Goal: Transaction & Acquisition: Purchase product/service

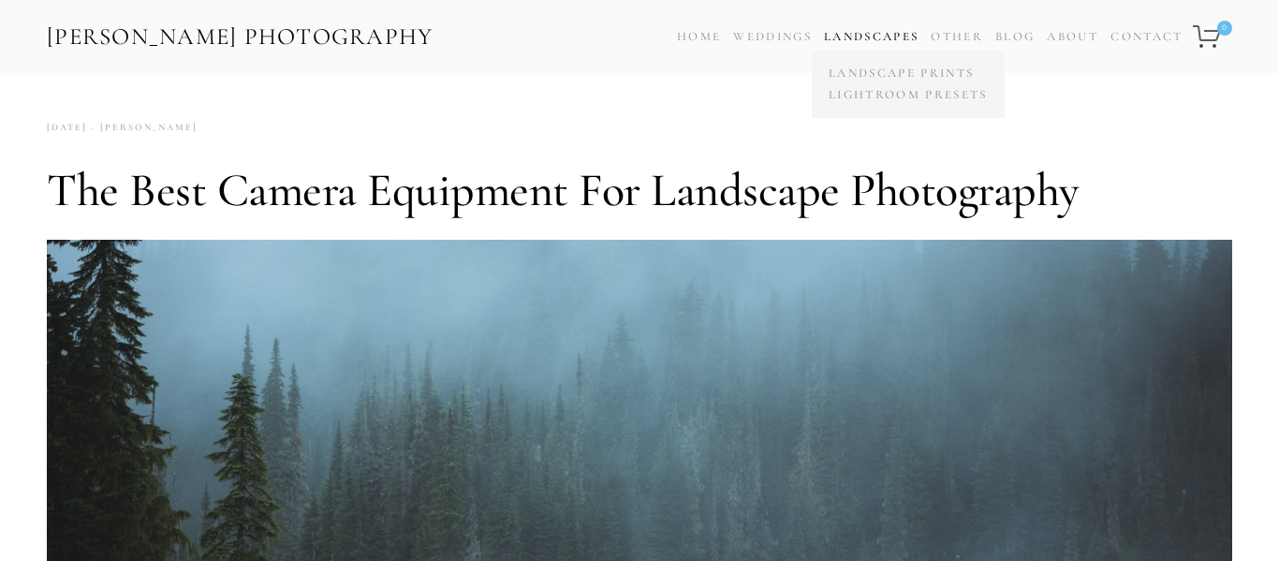
click at [882, 37] on link "Landscapes" at bounding box center [871, 36] width 95 height 15
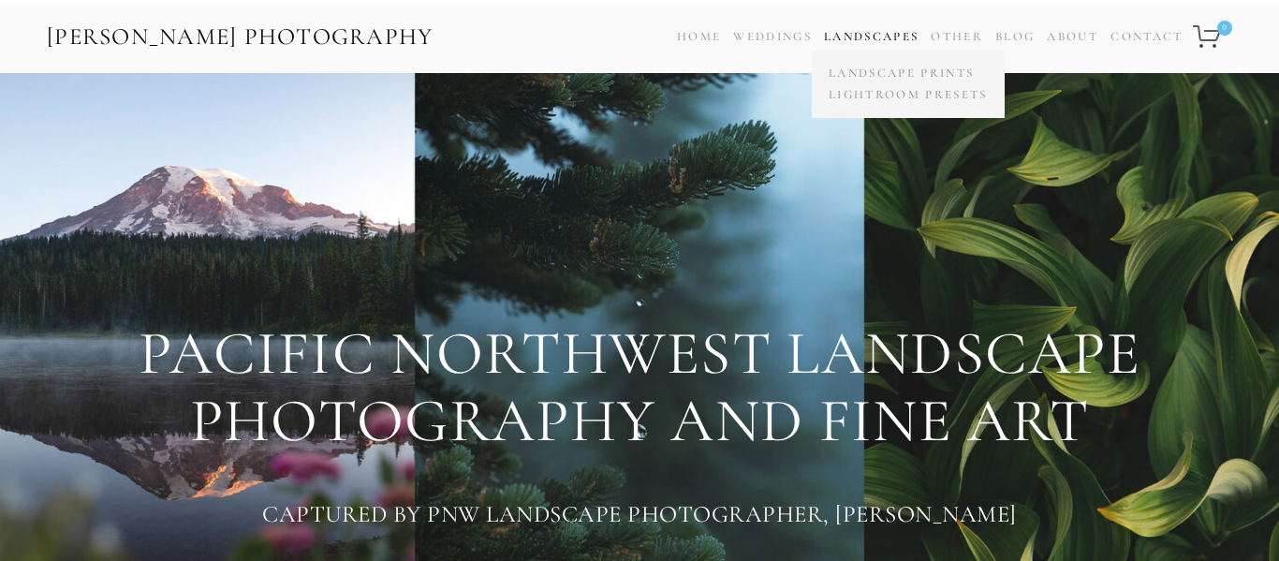
click at [882, 38] on link "Landscapes" at bounding box center [871, 36] width 95 height 15
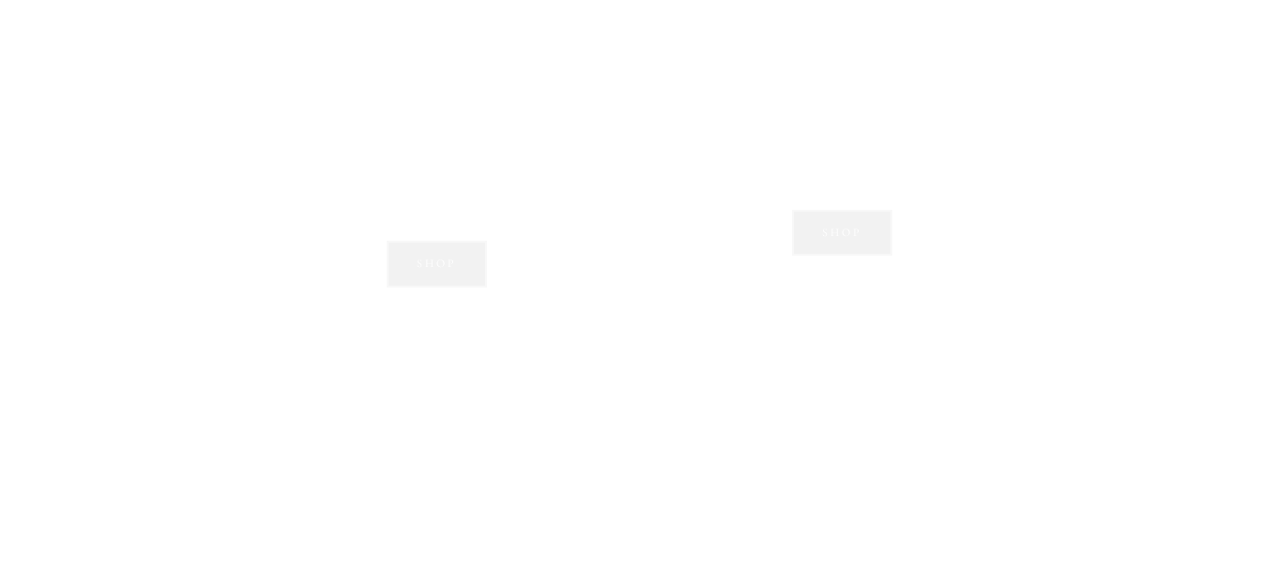
scroll to position [1413, 0]
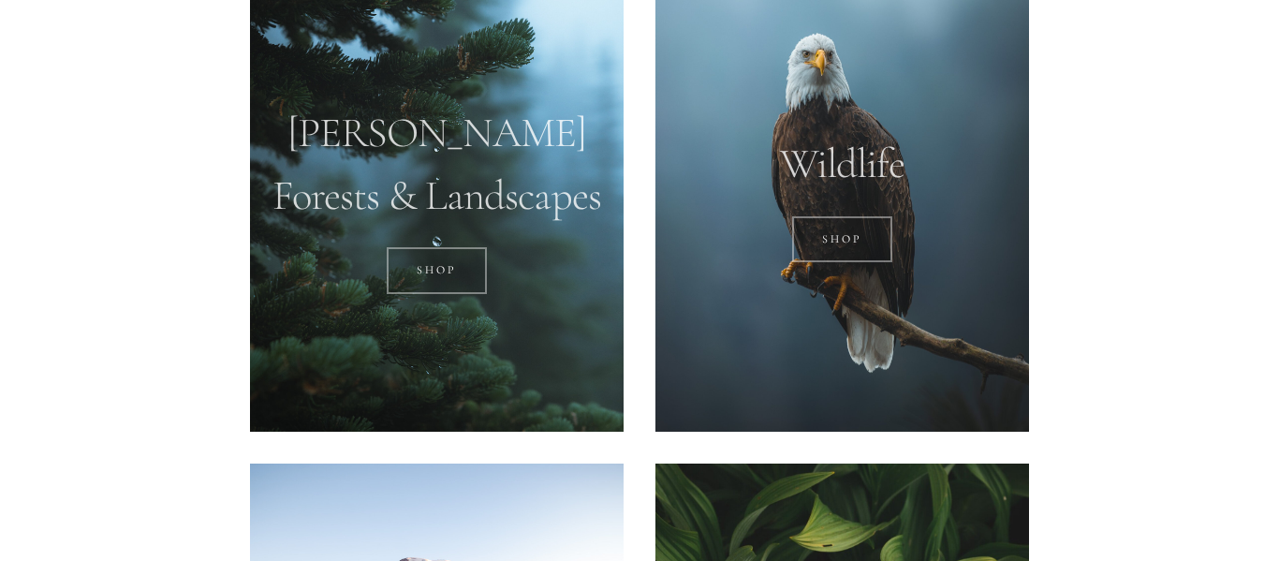
click at [856, 187] on div at bounding box center [841, 197] width 373 height 467
click at [852, 214] on div at bounding box center [841, 197] width 373 height 467
click at [858, 250] on link "SHOP" at bounding box center [842, 239] width 100 height 47
click at [425, 266] on link "SHOP" at bounding box center [437, 270] width 100 height 47
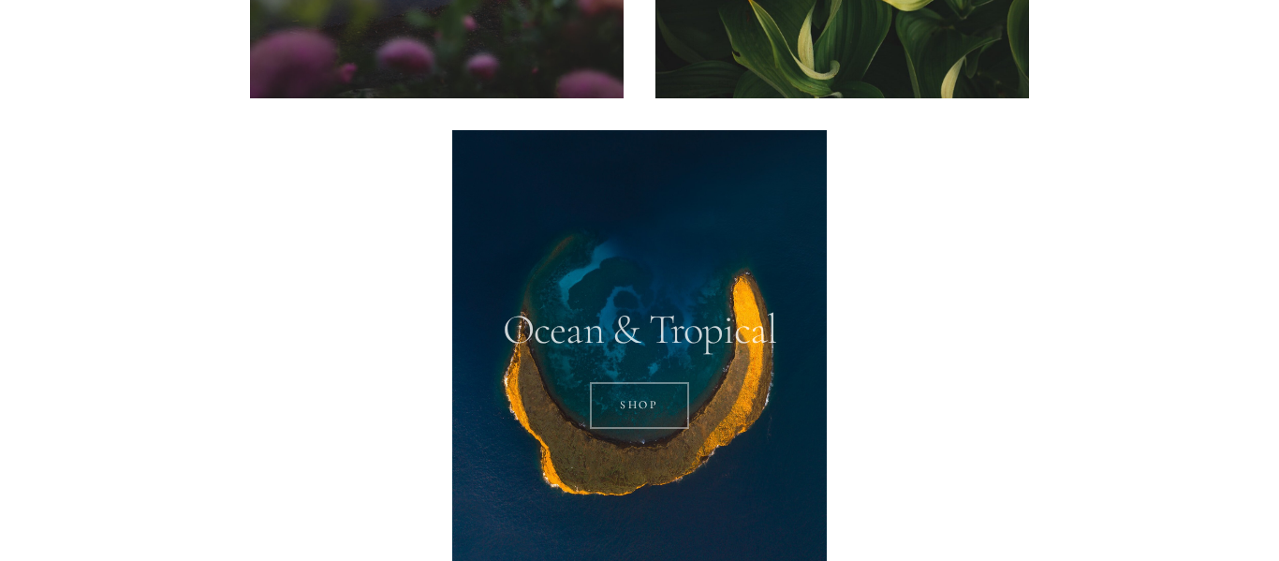
scroll to position [2213, 0]
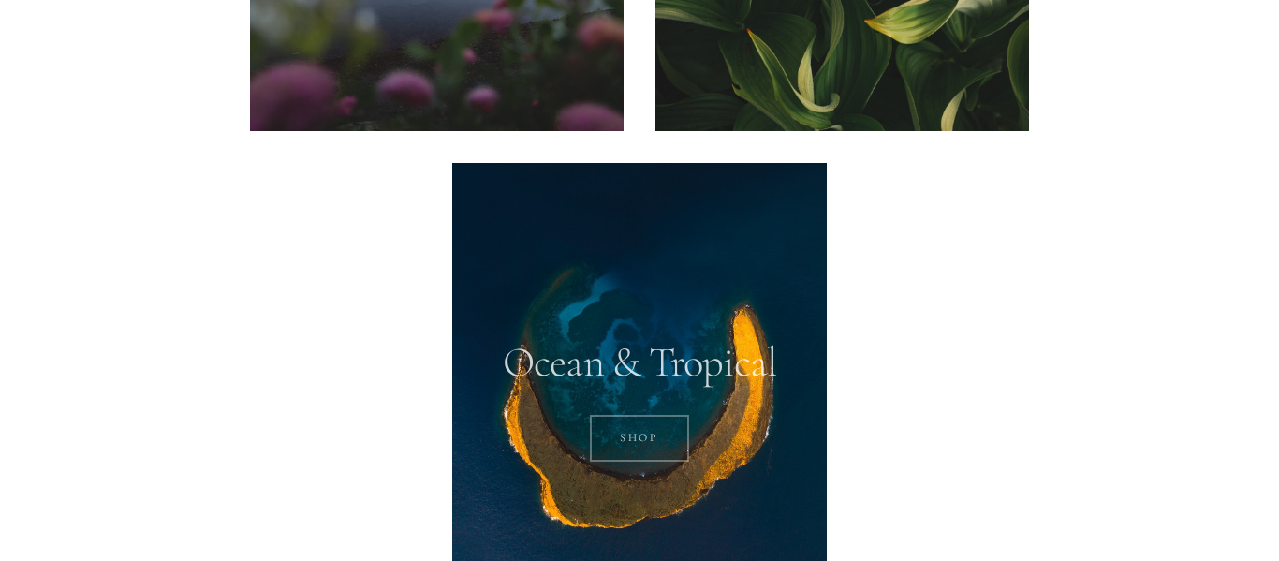
click at [667, 422] on link "SHOP" at bounding box center [640, 438] width 100 height 47
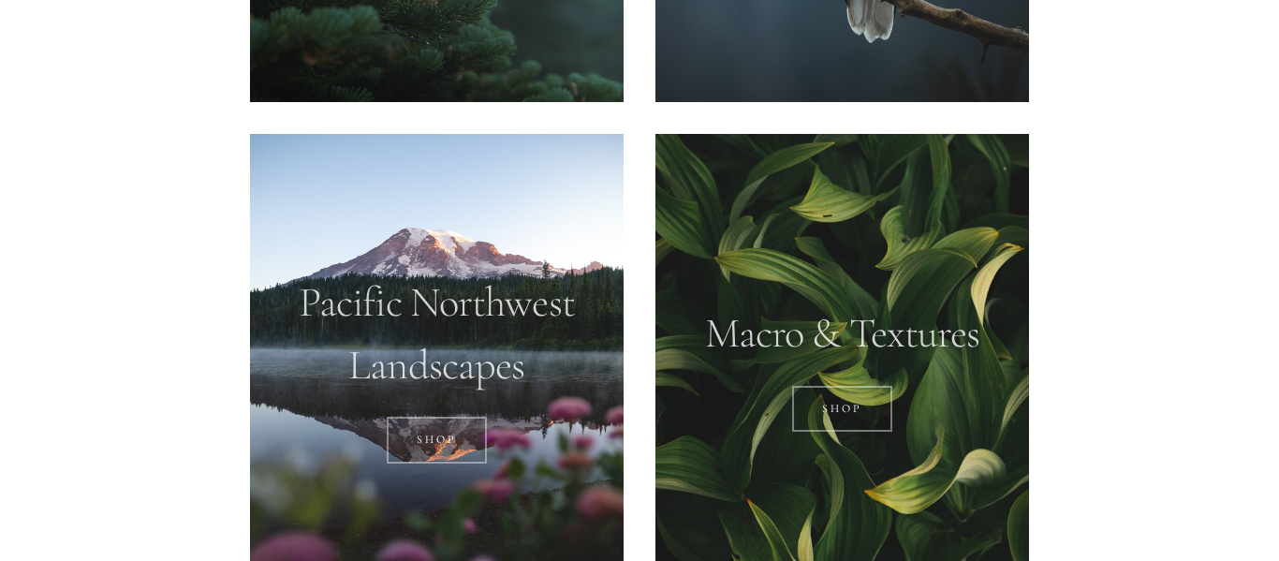
scroll to position [1729, 0]
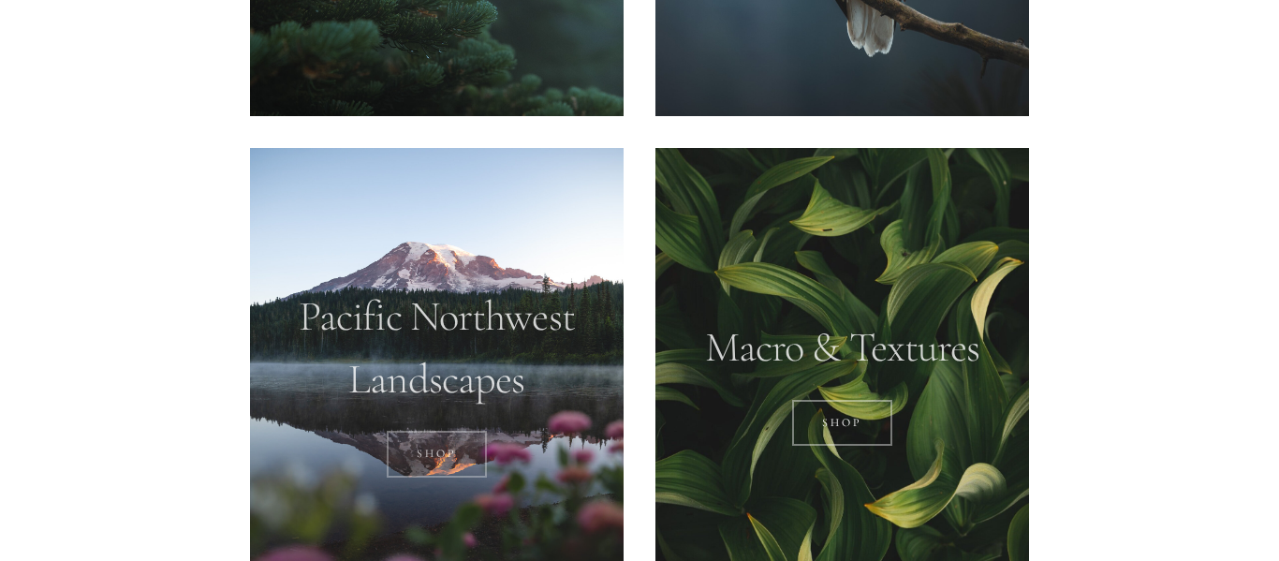
click at [458, 452] on link "SHOP" at bounding box center [437, 454] width 100 height 47
